Goal: Transaction & Acquisition: Purchase product/service

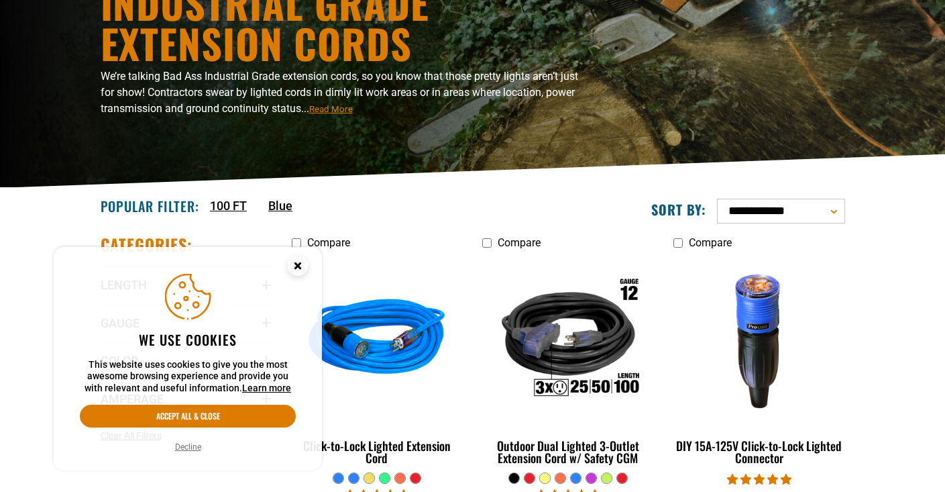
scroll to position [152, 0]
click at [190, 444] on button "Decline" at bounding box center [188, 446] width 34 height 13
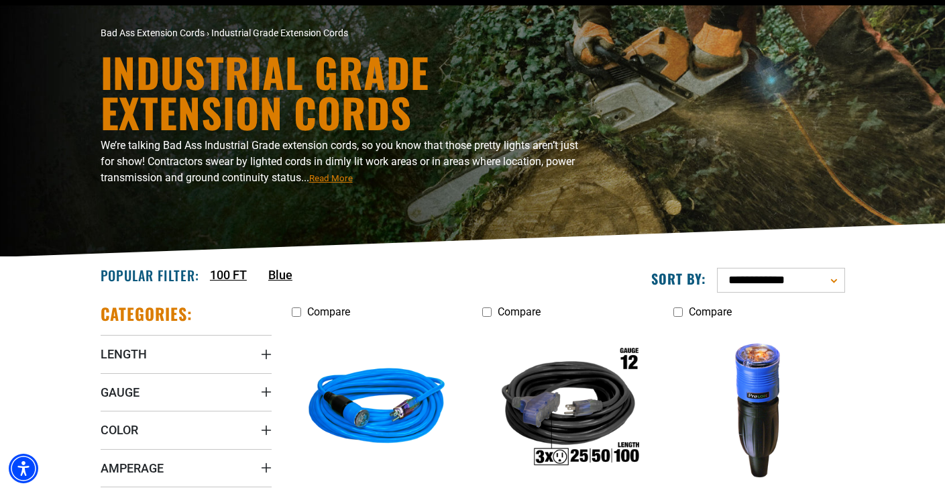
scroll to position [91, 0]
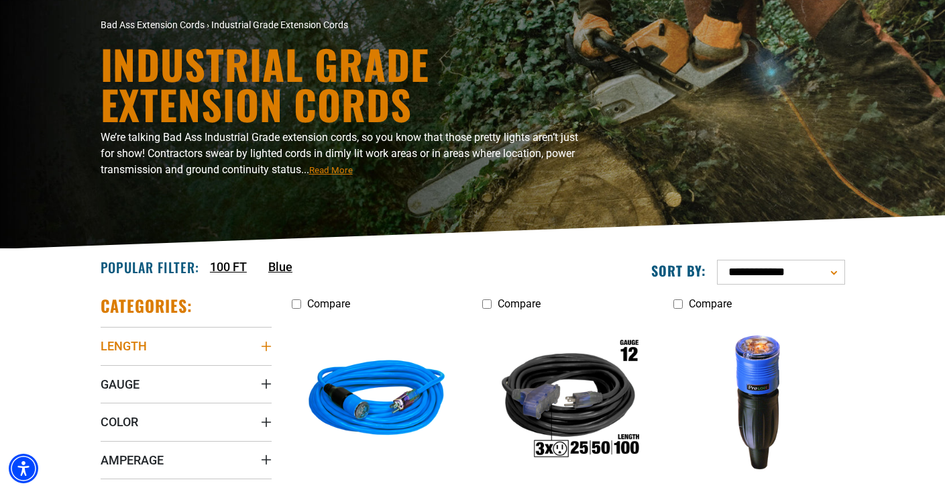
click at [203, 344] on summary "Length" at bounding box center [186, 346] width 171 height 38
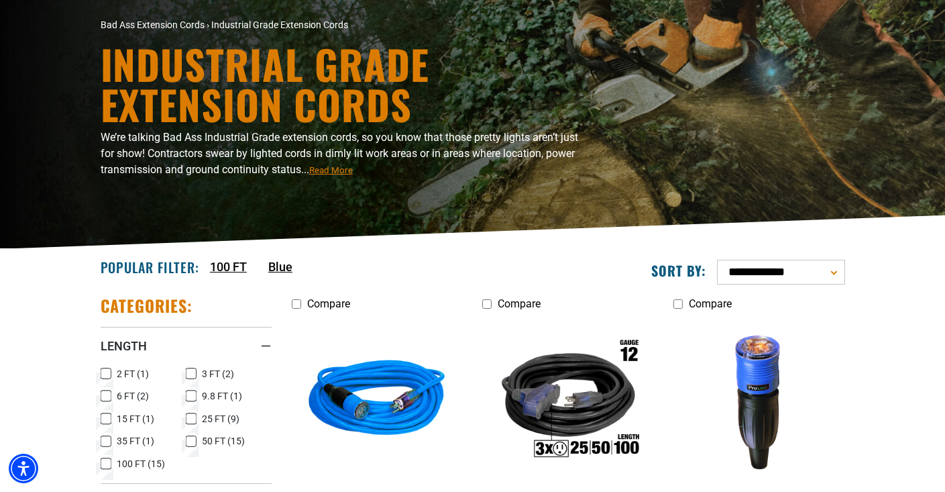
click at [109, 392] on icon at bounding box center [106, 395] width 11 height 17
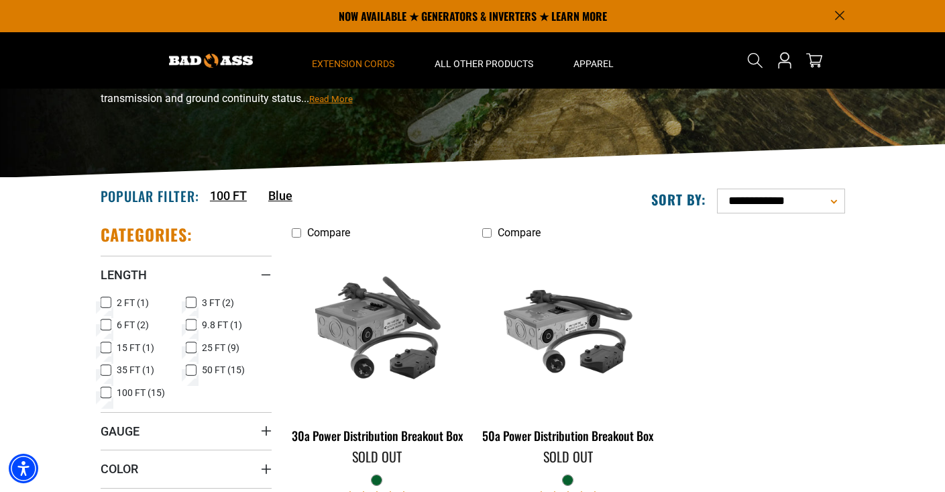
scroll to position [159, 0]
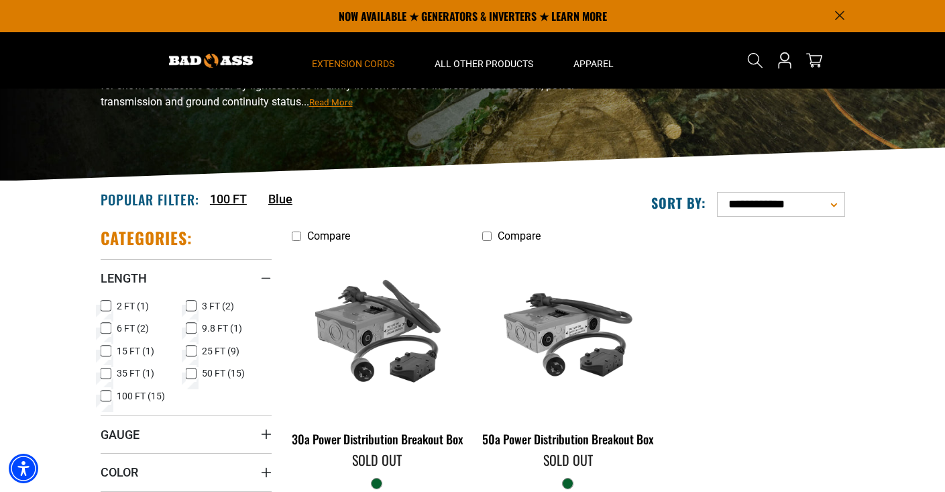
click at [106, 346] on icon at bounding box center [106, 350] width 11 height 17
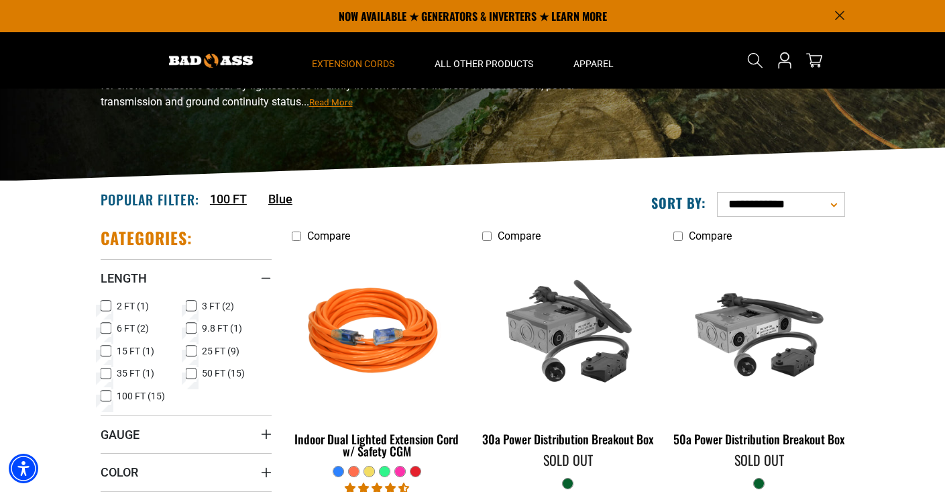
click at [104, 325] on icon at bounding box center [106, 328] width 8 height 7
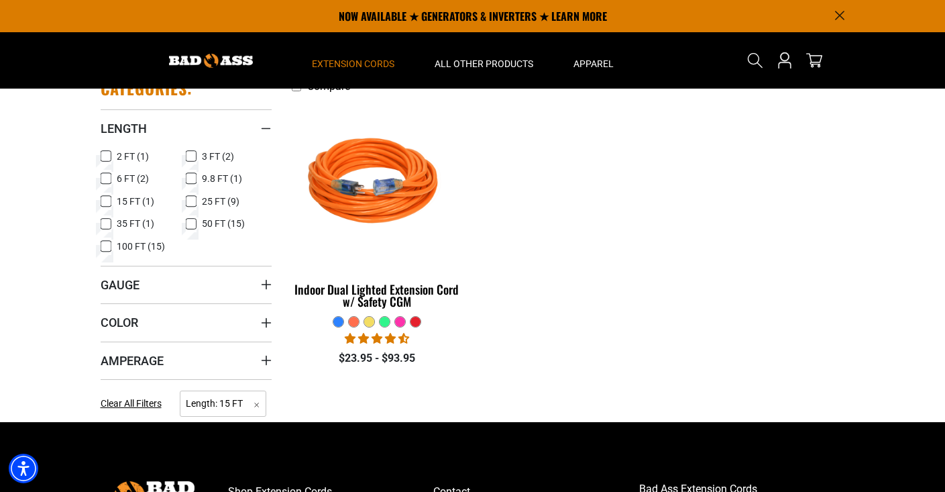
scroll to position [305, 0]
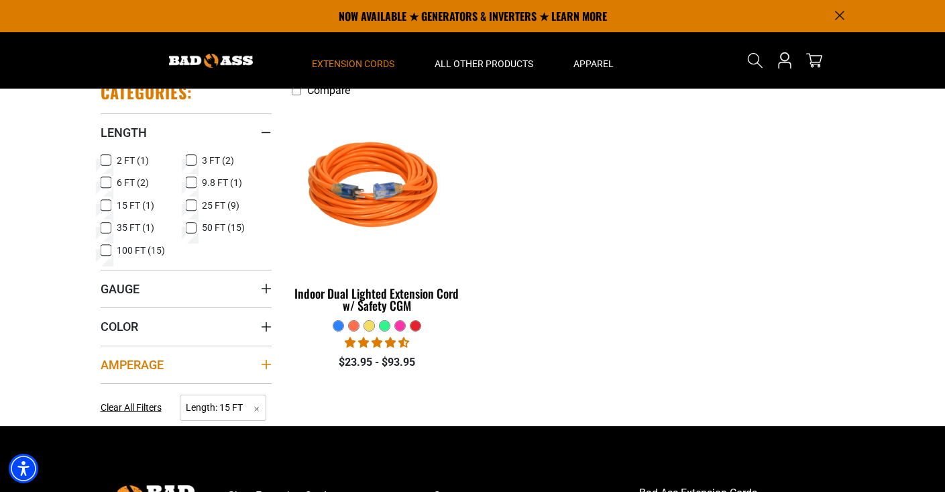
click at [205, 360] on summary "Amperage" at bounding box center [186, 365] width 171 height 38
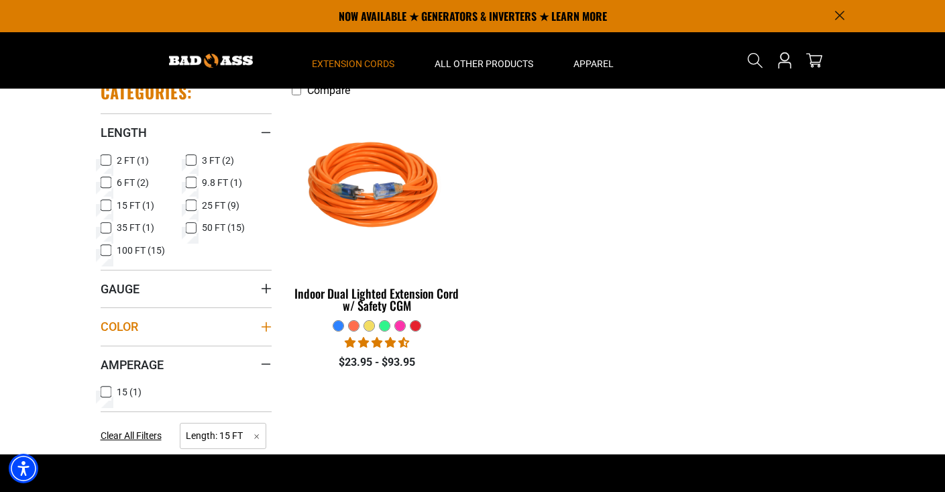
click at [197, 327] on summary "Color" at bounding box center [186, 326] width 171 height 38
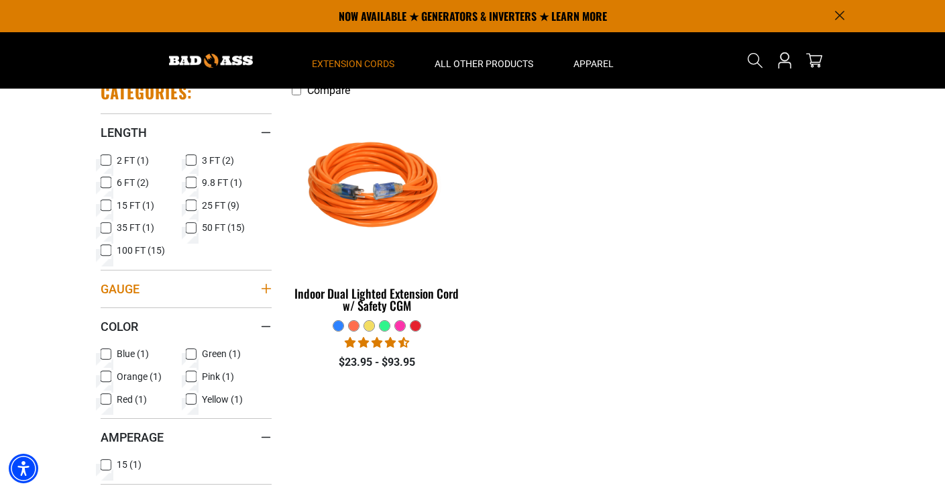
click at [191, 290] on summary "Gauge" at bounding box center [186, 289] width 171 height 38
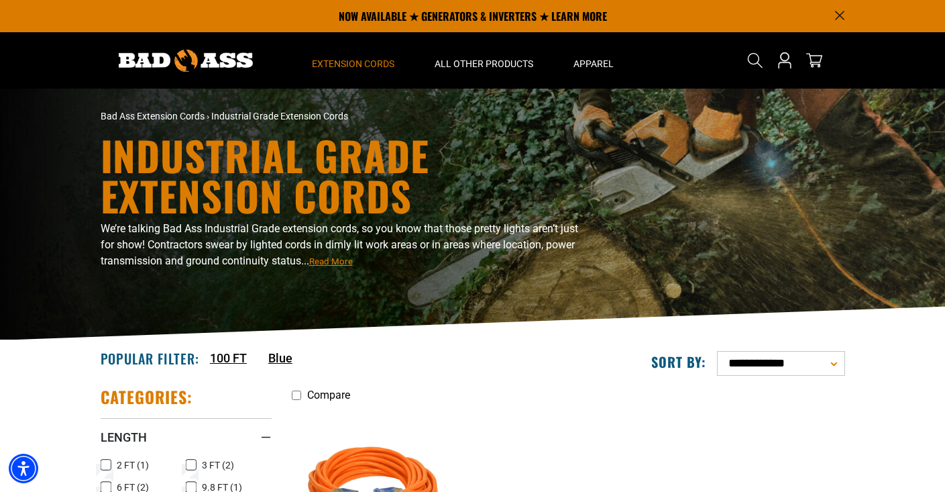
scroll to position [0, 0]
